Goal: Task Accomplishment & Management: Use online tool/utility

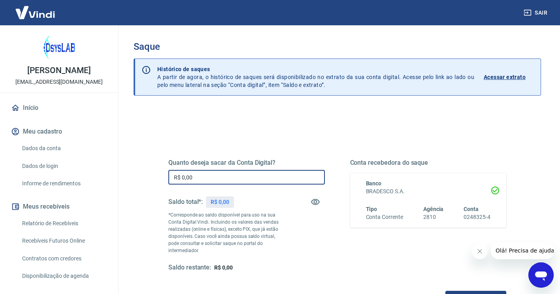
drag, startPoint x: 197, startPoint y: 175, endPoint x: 162, endPoint y: 175, distance: 35.1
click at [160, 175] on div "Quanto deseja sacar da Conta Digital? R$ 0,00 ​ Saldo total*: R$ 0,00 *Correspo…" at bounding box center [337, 219] width 357 height 191
type input "R$ 2.193,00"
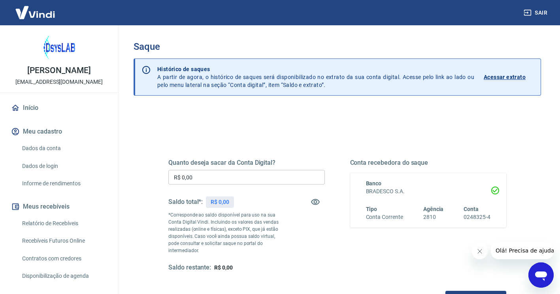
click at [494, 79] on p "Acessar extrato" at bounding box center [504, 77] width 42 height 8
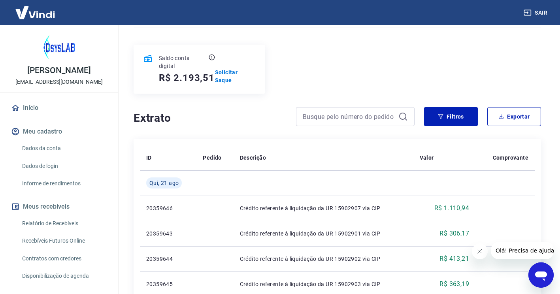
scroll to position [70, 0]
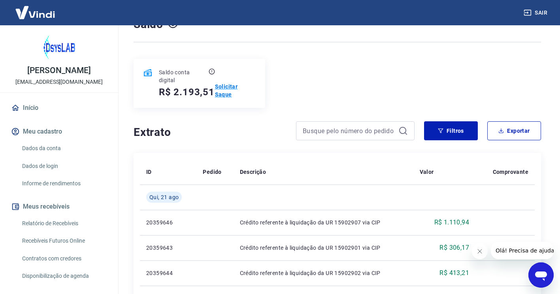
click at [225, 84] on p "Solicitar Saque" at bounding box center [235, 91] width 41 height 16
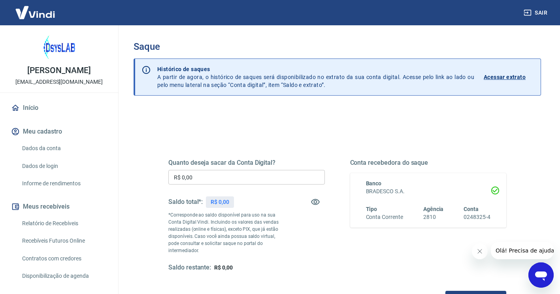
click at [207, 171] on input "R$ 0,00" at bounding box center [246, 177] width 156 height 15
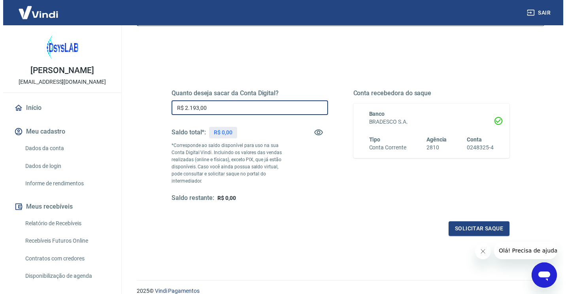
scroll to position [97, 0]
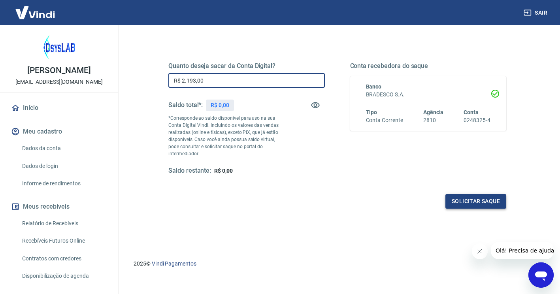
type input "R$ 2.193,00"
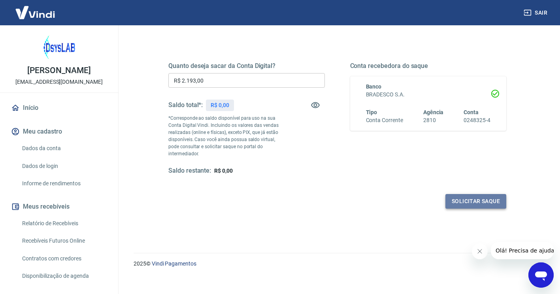
click at [467, 194] on button "Solicitar saque" at bounding box center [475, 201] width 61 height 15
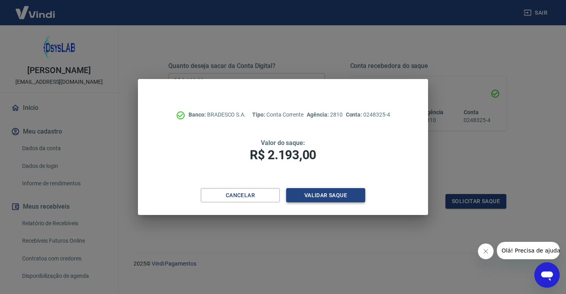
click at [308, 191] on button "Validar saque" at bounding box center [325, 195] width 79 height 15
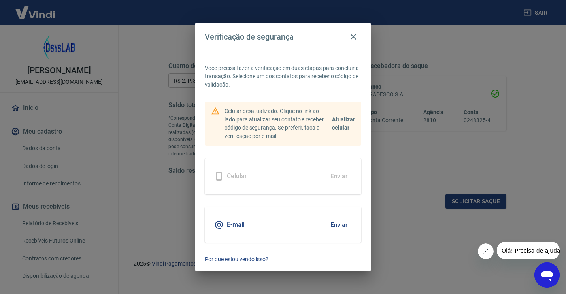
click at [285, 222] on div "E-mail Enviar" at bounding box center [283, 225] width 156 height 36
click at [331, 226] on button "Enviar" at bounding box center [339, 224] width 26 height 17
click at [339, 227] on button "Enviar" at bounding box center [339, 224] width 26 height 17
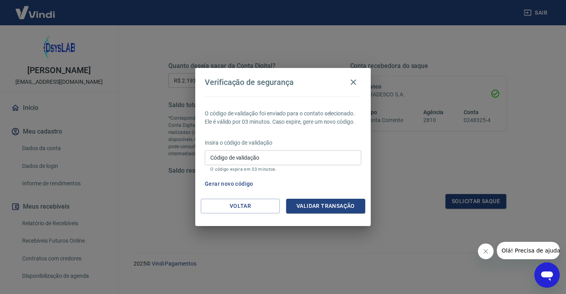
click at [235, 157] on input "Código de validação" at bounding box center [283, 157] width 156 height 15
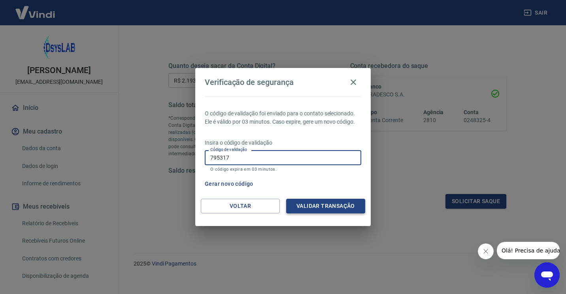
type input "795317"
click at [328, 209] on button "Validar transação" at bounding box center [325, 206] width 79 height 15
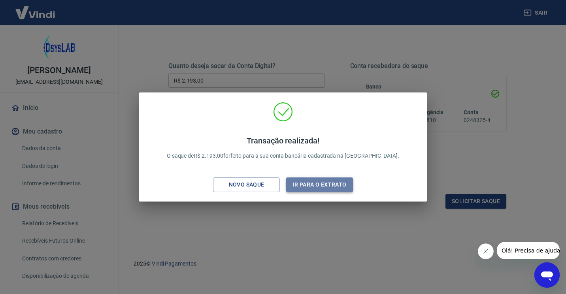
click at [316, 184] on button "Ir para o extrato" at bounding box center [319, 184] width 67 height 15
